Goal: Find specific page/section: Find specific page/section

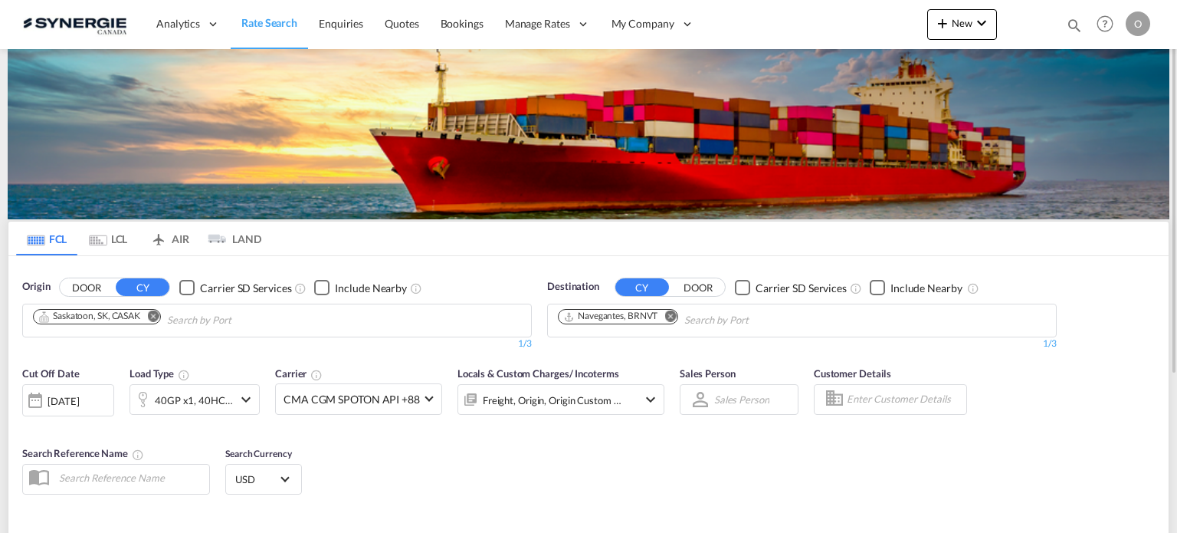
click at [1072, 25] on md-icon "icon-magnify" at bounding box center [1074, 25] width 17 height 17
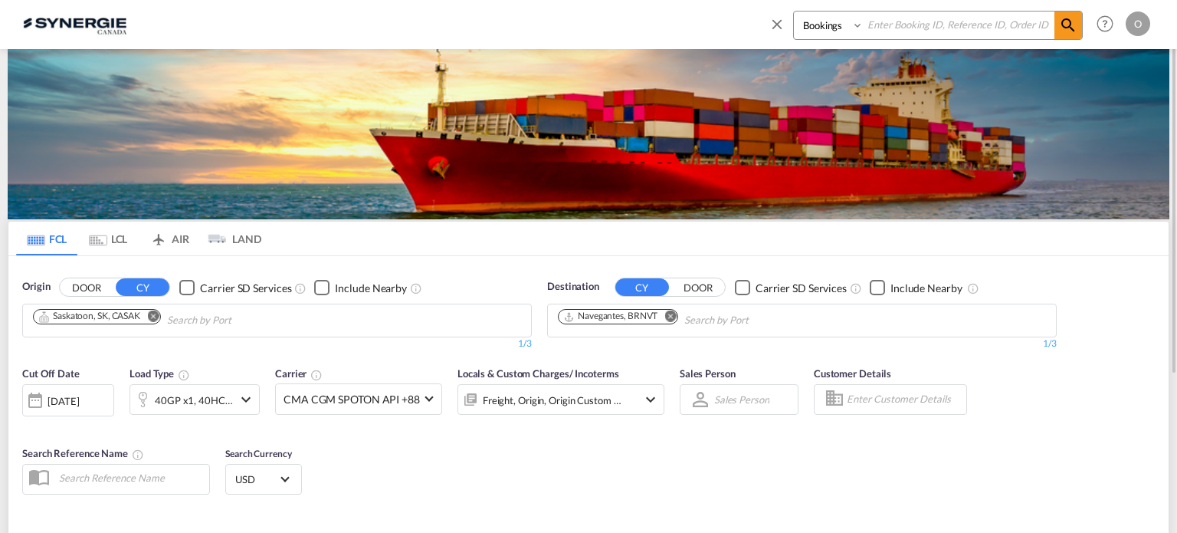
click at [822, 27] on select "Bookings Quotes Enquiries" at bounding box center [830, 25] width 73 height 28
select select "Quotes"
click at [794, 11] on select "Bookings Quotes Enquiries" at bounding box center [830, 25] width 73 height 28
click at [898, 24] on input at bounding box center [959, 24] width 191 height 27
paste input "SYC000013656"
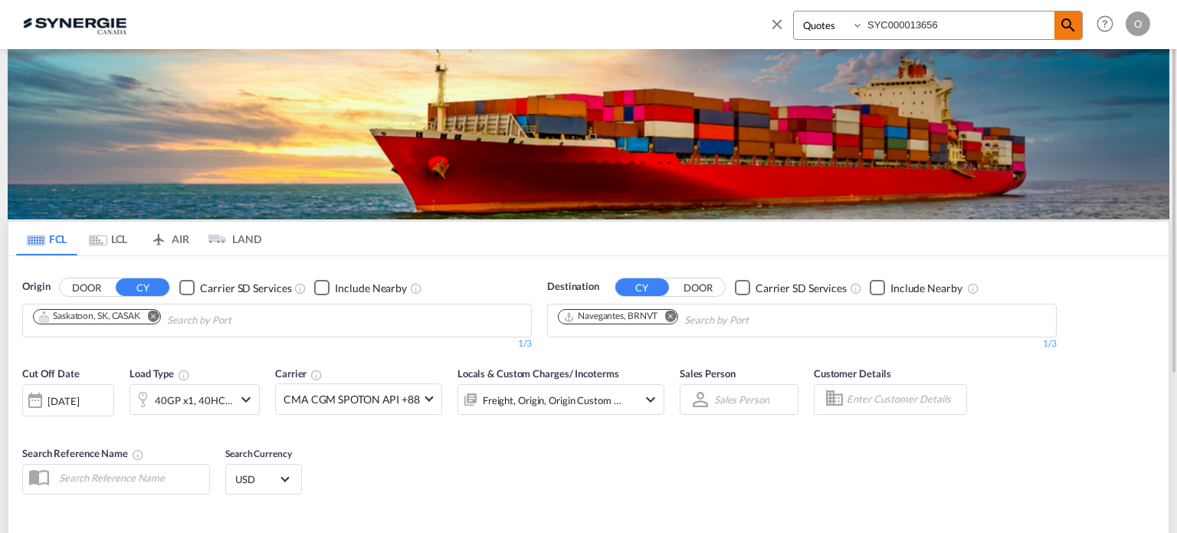
type input "SYC000013656"
click at [1071, 28] on md-icon "icon-magnify" at bounding box center [1068, 25] width 18 height 18
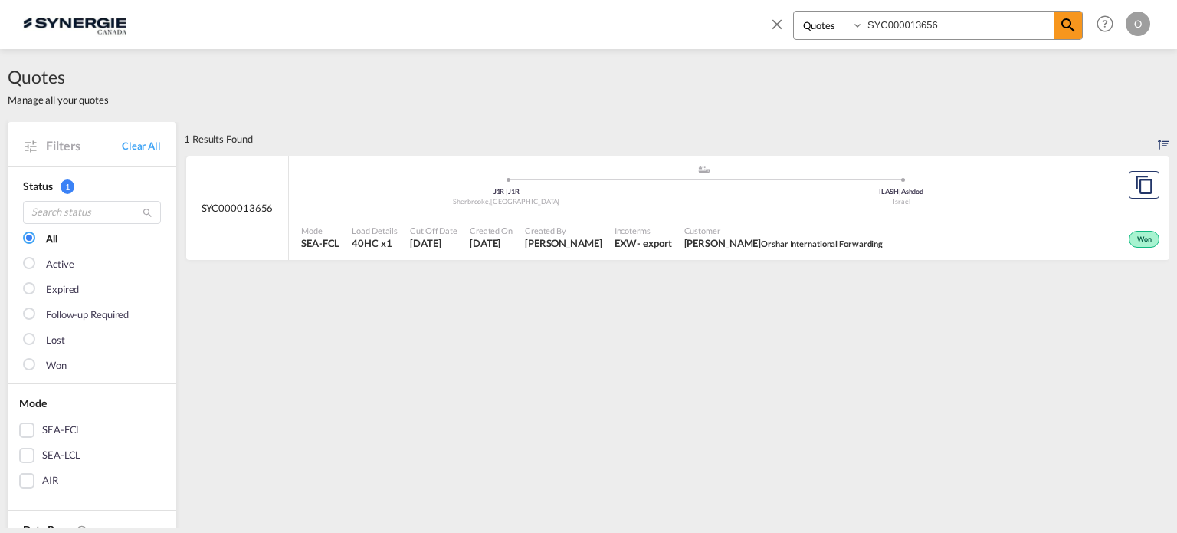
click at [700, 238] on span "Atias Luci Orshar International Forwarding" at bounding box center [783, 243] width 199 height 14
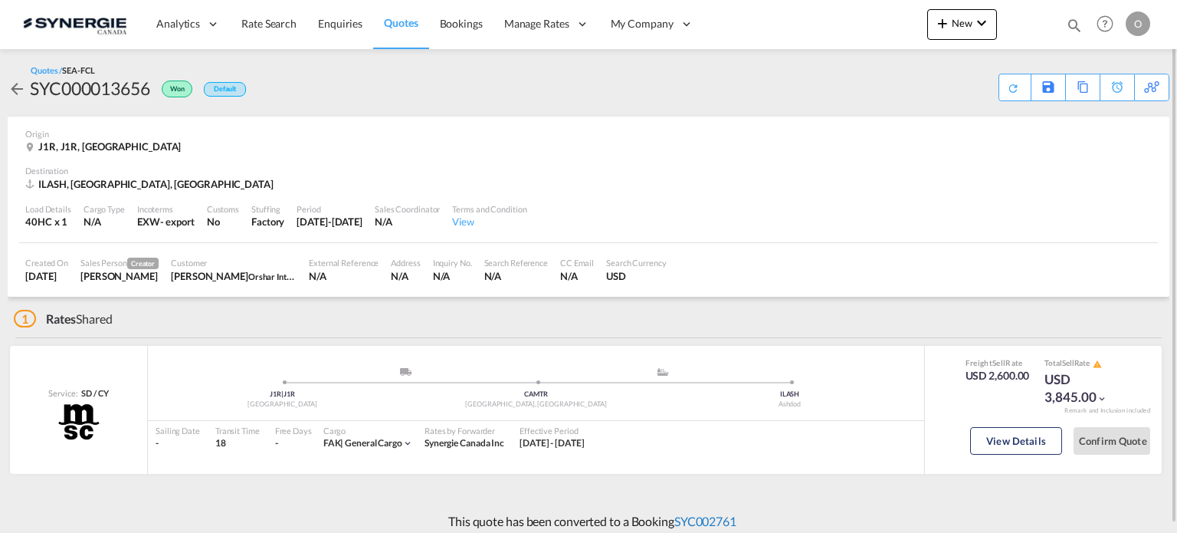
click at [719, 520] on link "SYC002761" at bounding box center [705, 521] width 62 height 15
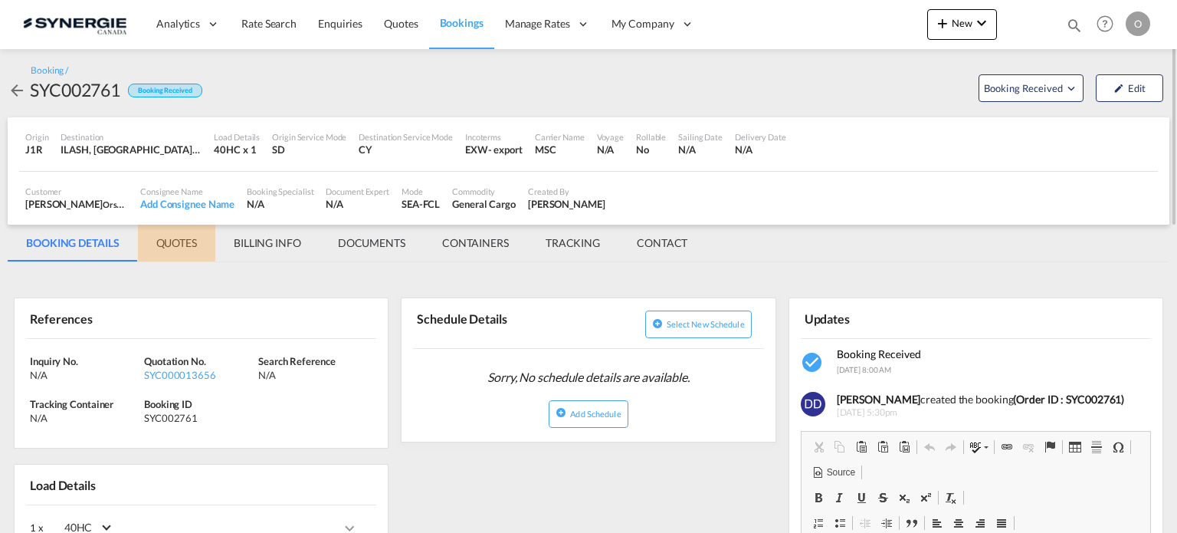
click at [179, 241] on md-tab-item "QUOTES" at bounding box center [176, 243] width 77 height 37
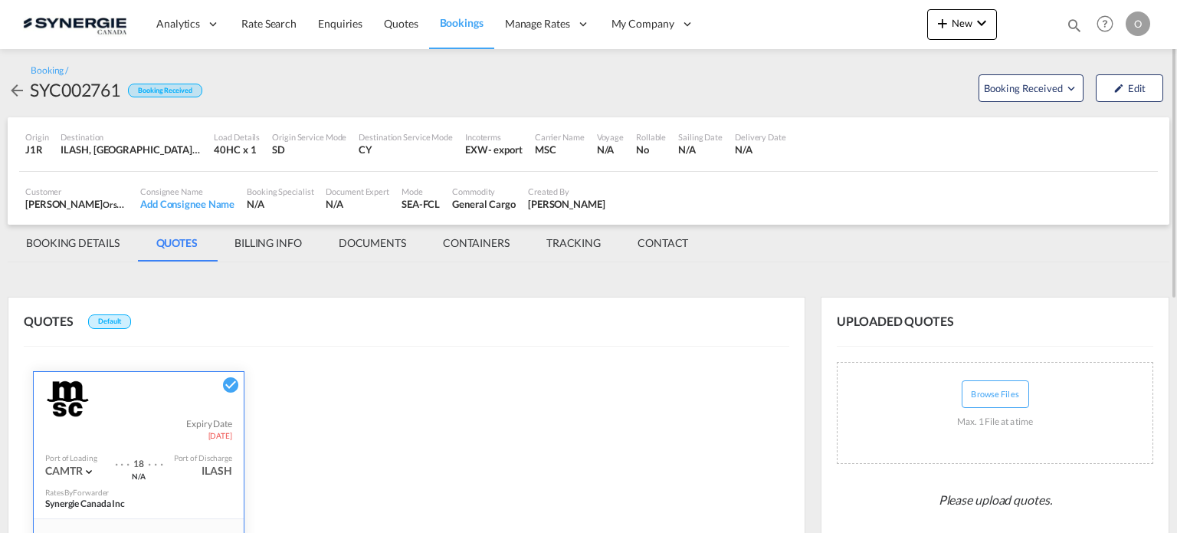
scroll to position [383, 0]
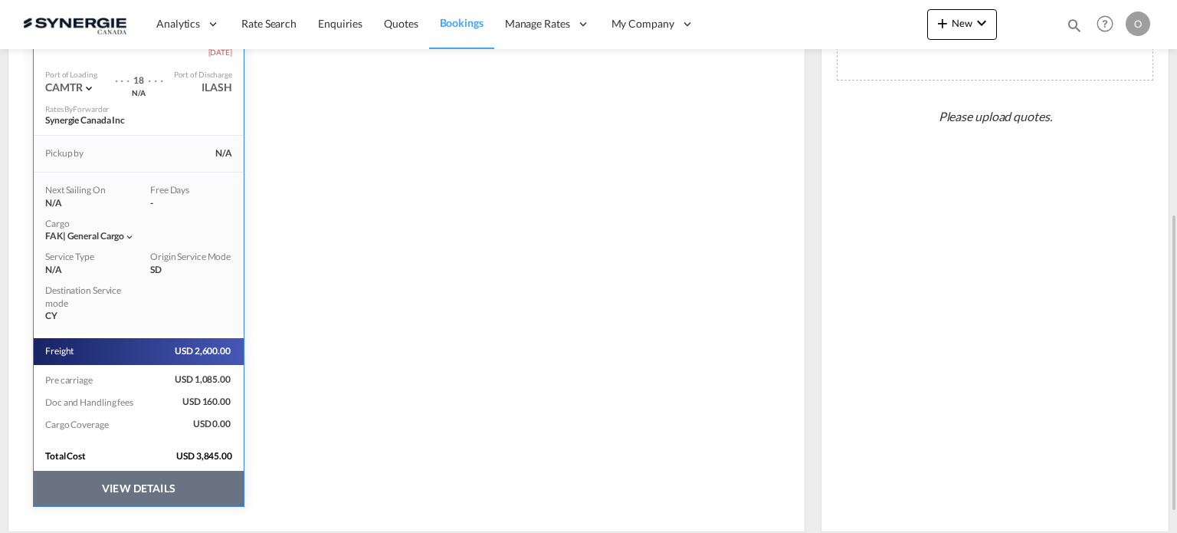
click at [146, 477] on button "VIEW DETAILS" at bounding box center [139, 488] width 210 height 35
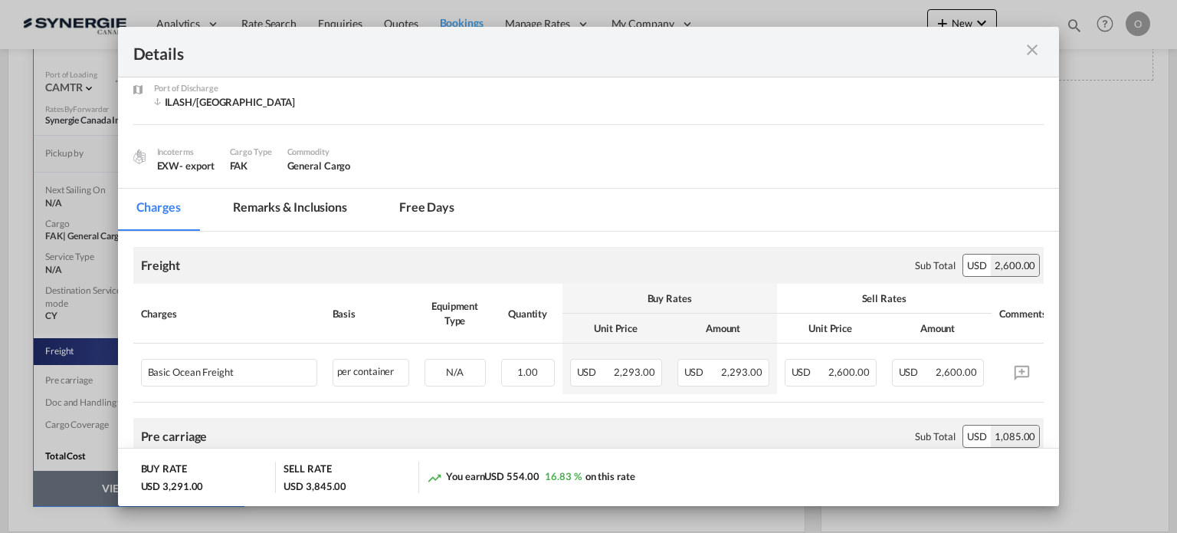
scroll to position [0, 0]
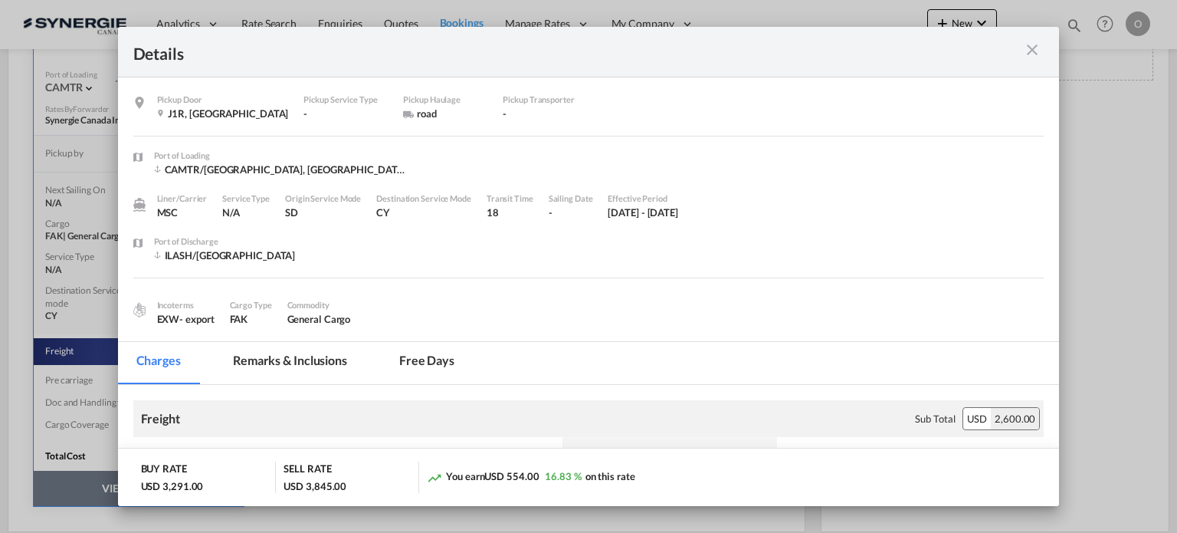
click at [282, 359] on md-tab-item "Remarks & Inclusions" at bounding box center [290, 363] width 151 height 42
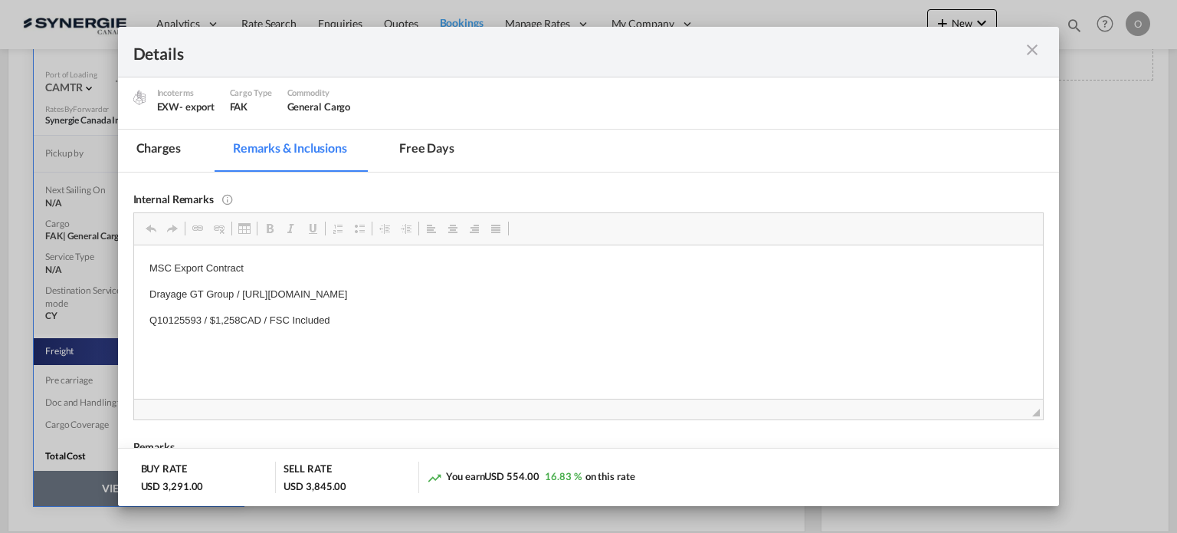
scroll to position [230, 0]
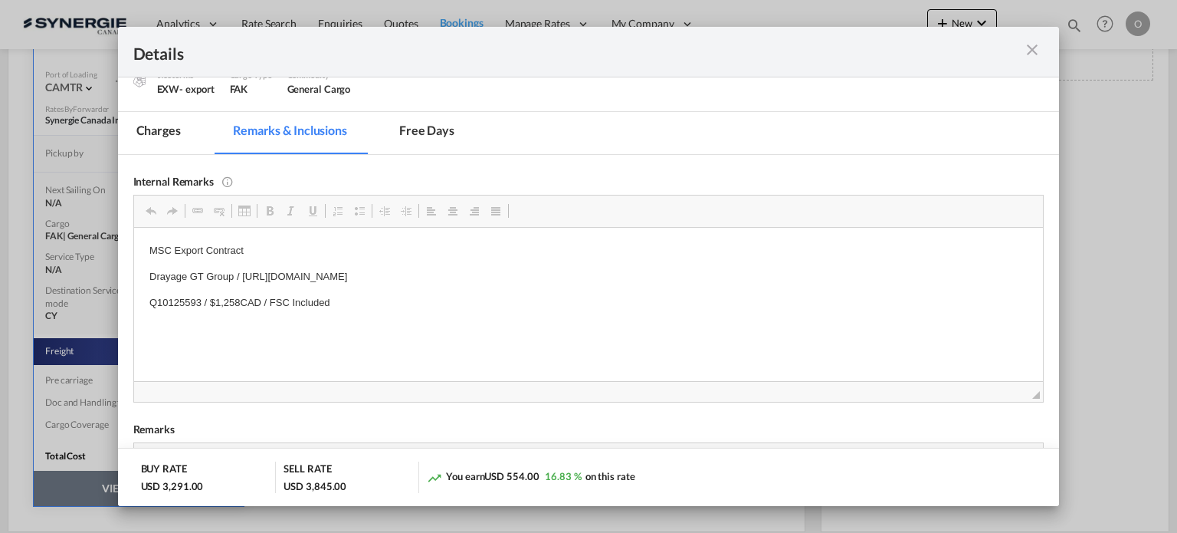
drag, startPoint x: 670, startPoint y: 279, endPoint x: 307, endPoint y: 278, distance: 362.5
drag, startPoint x: 634, startPoint y: 280, endPoint x: 241, endPoint y: 267, distance: 392.6
click at [241, 268] on p "Drayage GT Group / [URL][DOMAIN_NAME]" at bounding box center [588, 276] width 879 height 16
copy p "[URL][DOMAIN_NAME]"
